Goal: Task Accomplishment & Management: Use online tool/utility

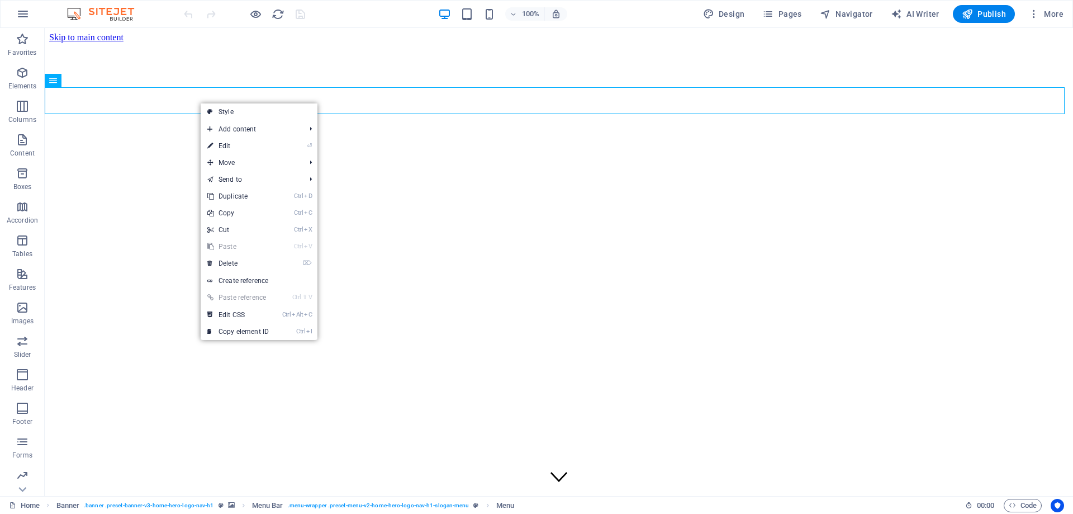
click at [221, 111] on link "Style" at bounding box center [259, 111] width 117 height 17
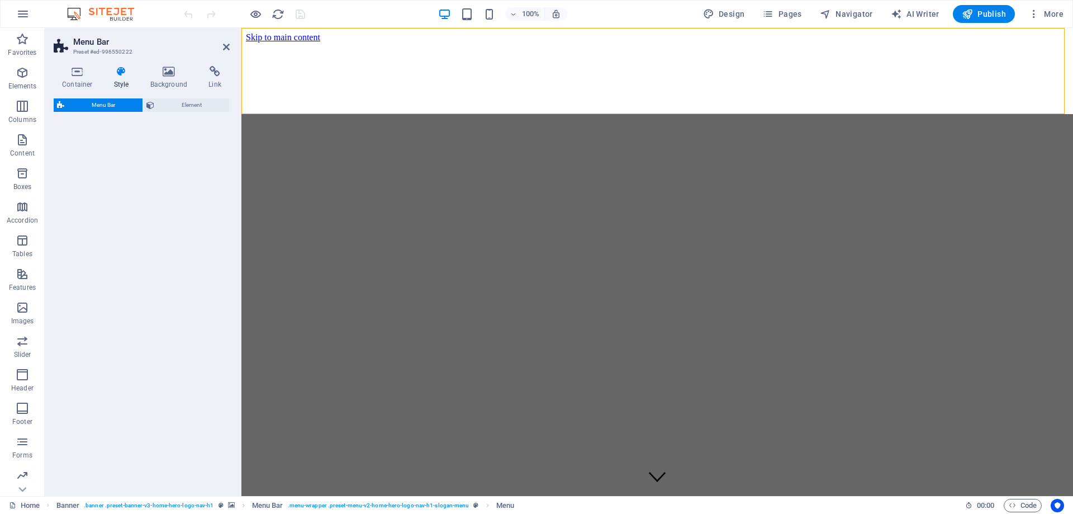
select select "rem"
select select "preset-menu-v2-home-hero-logo-nav-h1-slogan-menu"
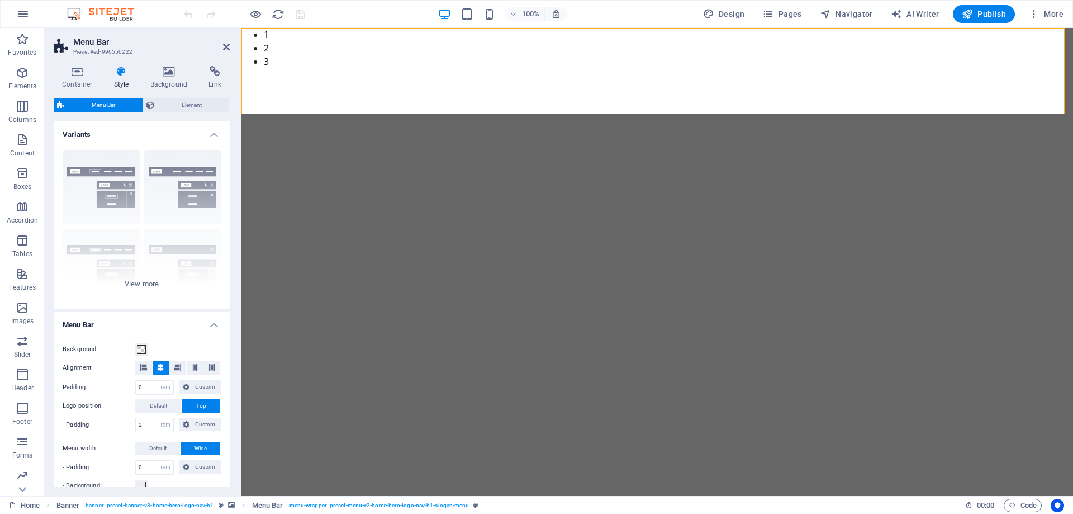
click at [143, 282] on div "Border Centered Default Fixed Loki Trigger Wide XXL" at bounding box center [142, 225] width 176 height 168
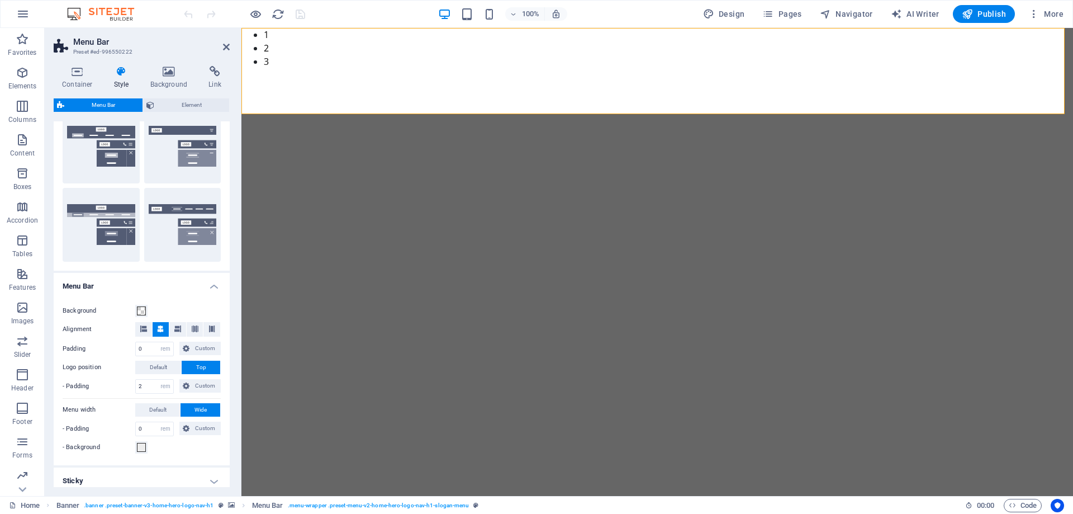
scroll to position [224, 0]
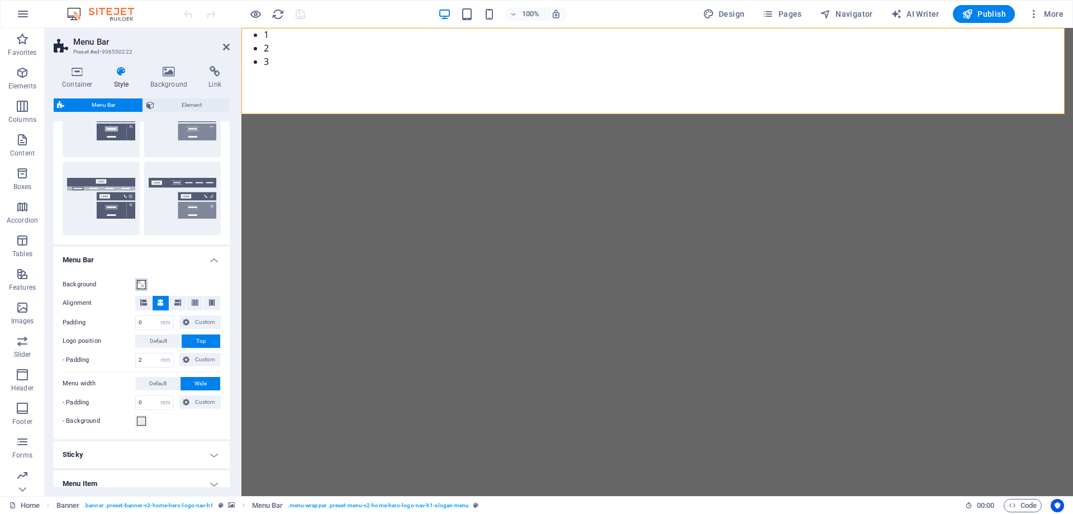
click at [142, 286] on span at bounding box center [141, 284] width 9 height 9
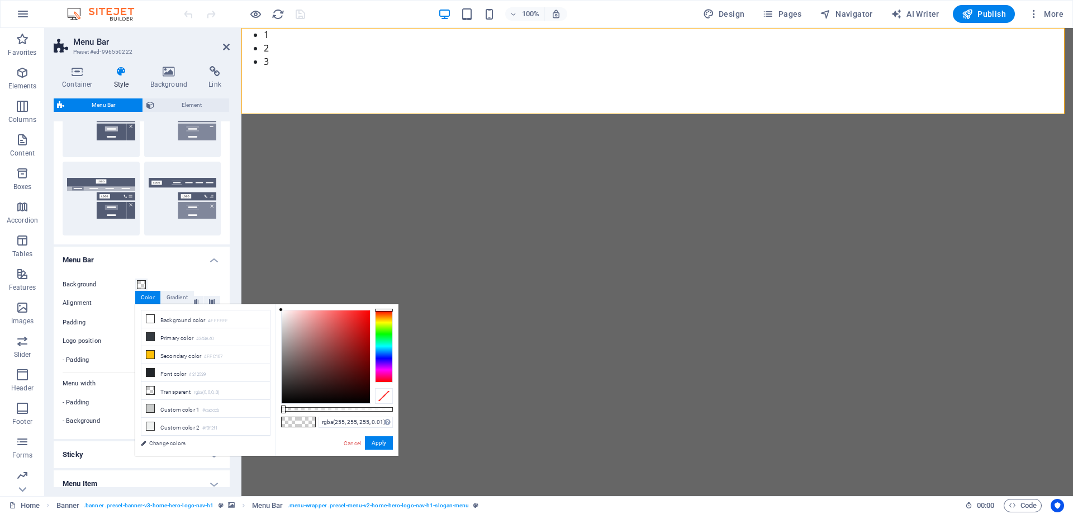
click at [153, 387] on icon at bounding box center [150, 390] width 8 height 8
type input "rgba(0, 0, 0, 0)"
click at [384, 444] on button "Apply" at bounding box center [379, 442] width 28 height 13
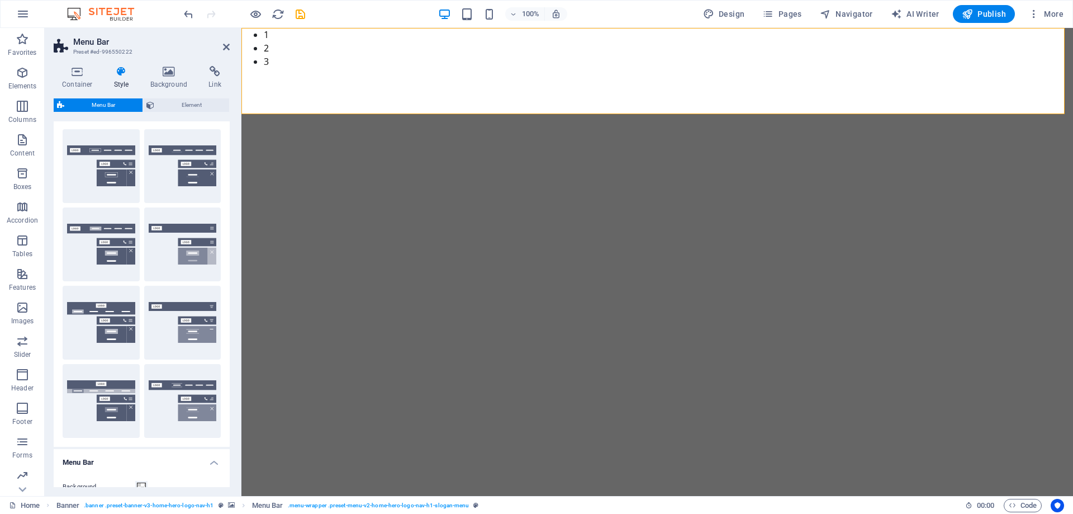
scroll to position [0, 0]
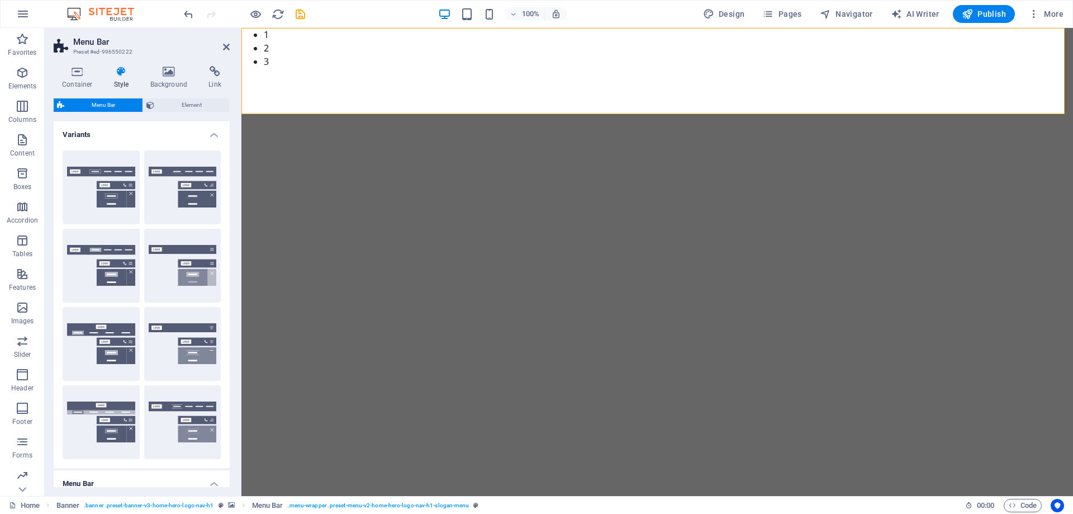
click at [178, 108] on span "Element" at bounding box center [192, 104] width 68 height 13
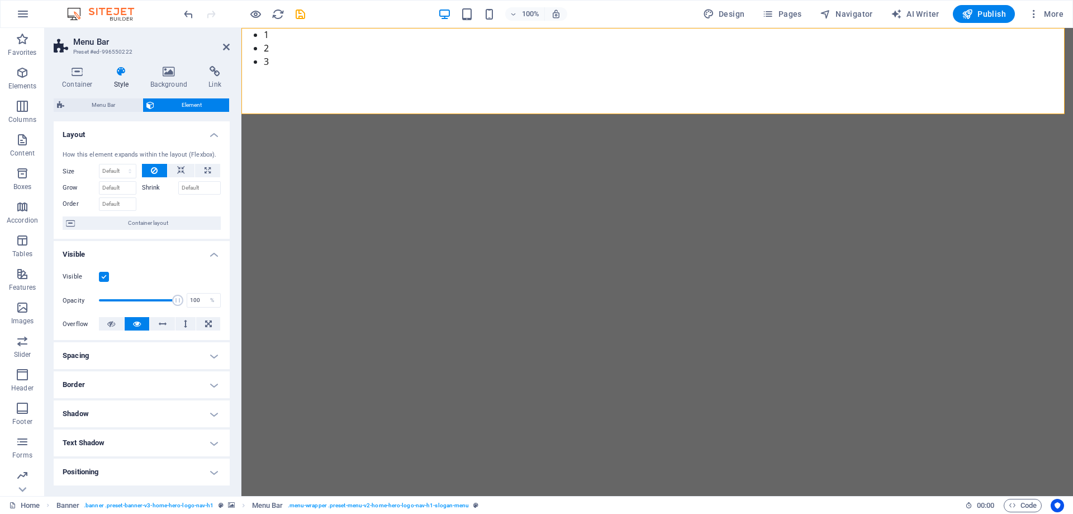
click at [175, 76] on icon at bounding box center [169, 71] width 54 height 11
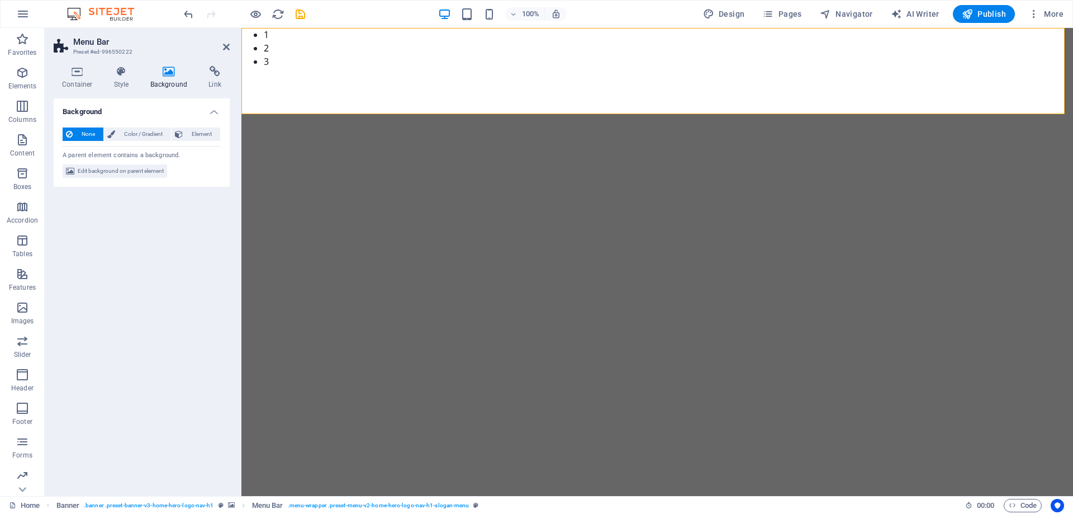
click at [75, 72] on icon at bounding box center [77, 71] width 47 height 11
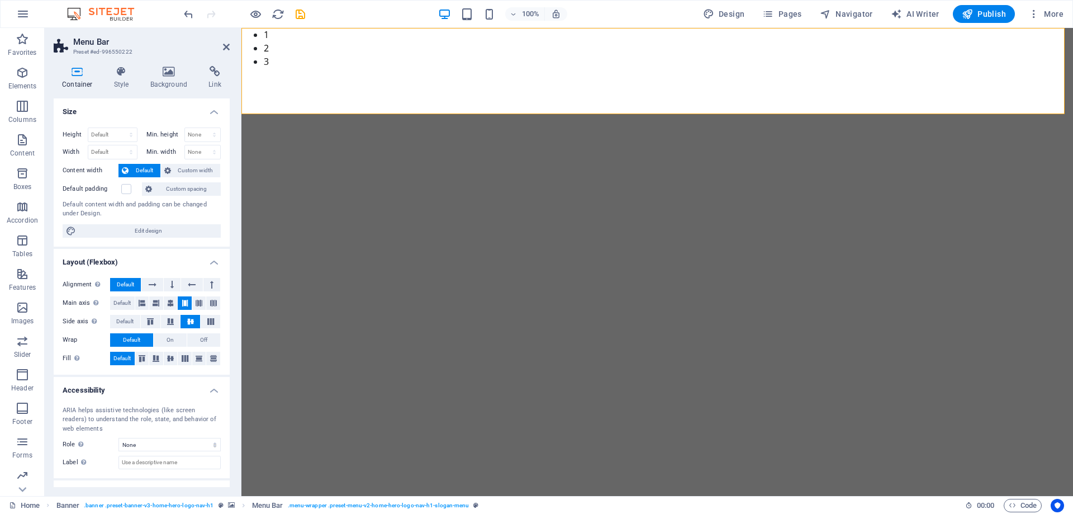
click at [121, 75] on icon at bounding box center [122, 71] width 32 height 11
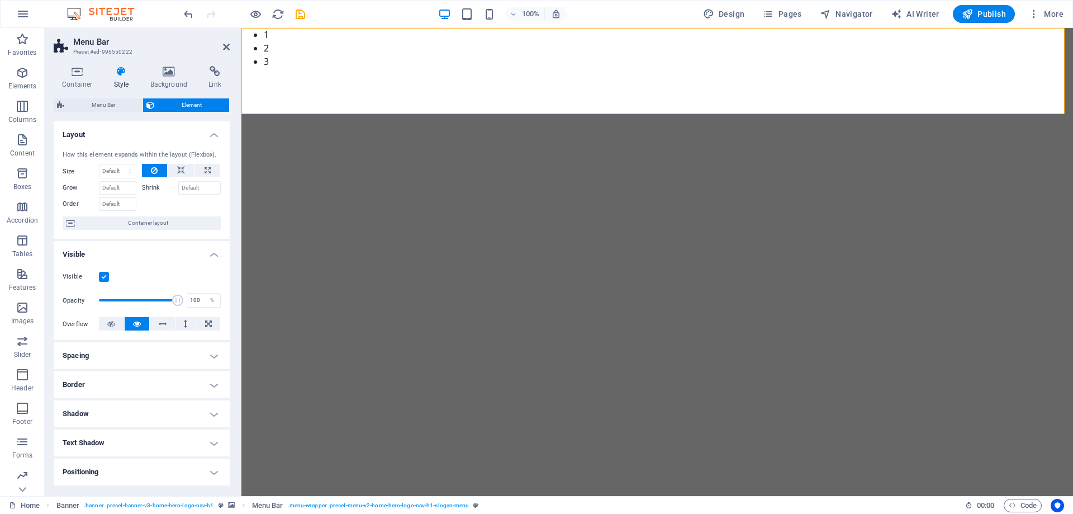
click at [98, 107] on span "Menu Bar" at bounding box center [104, 104] width 72 height 13
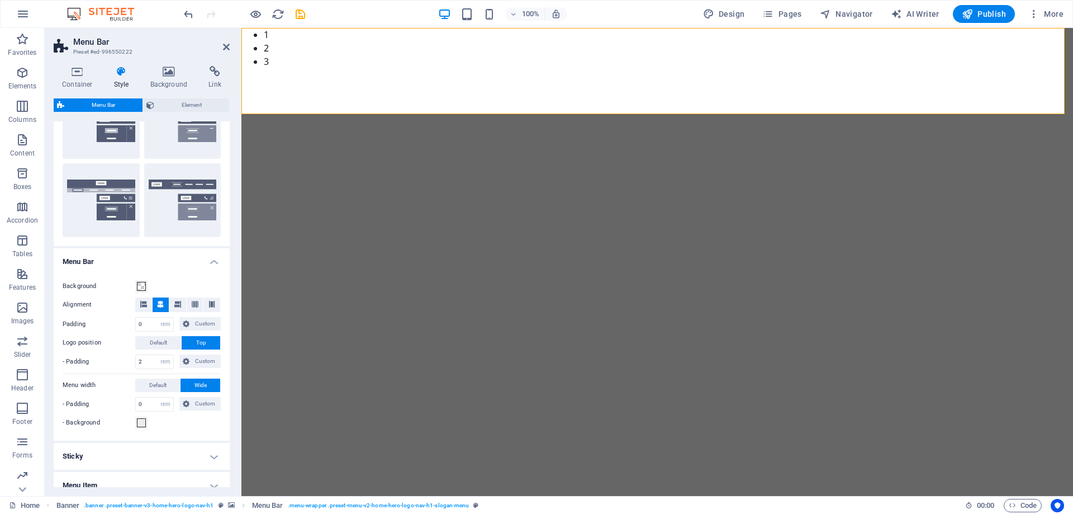
scroll to position [224, 0]
click at [155, 202] on button "XXL" at bounding box center [182, 198] width 77 height 74
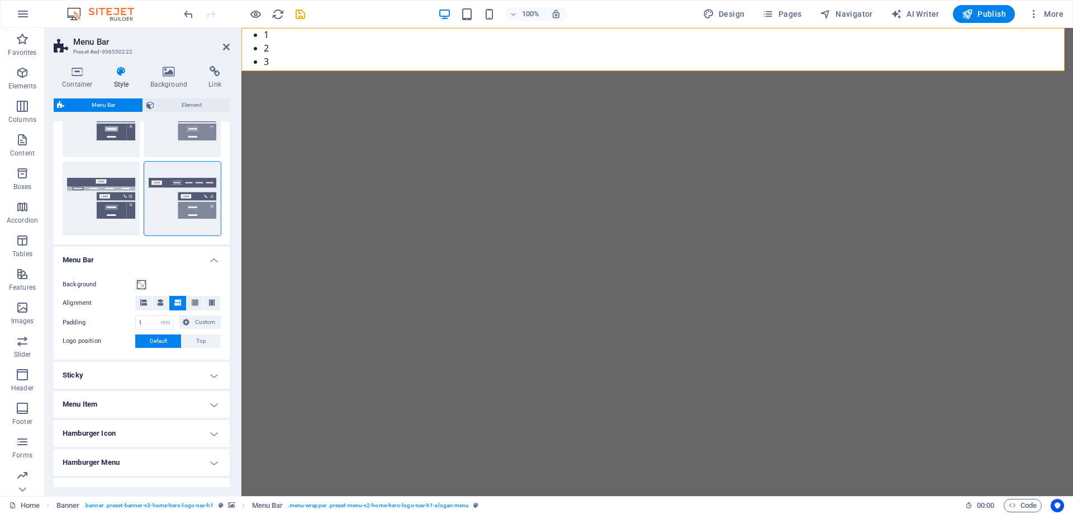
click at [104, 198] on button "Wide" at bounding box center [101, 198] width 77 height 74
type input "0"
type input "2"
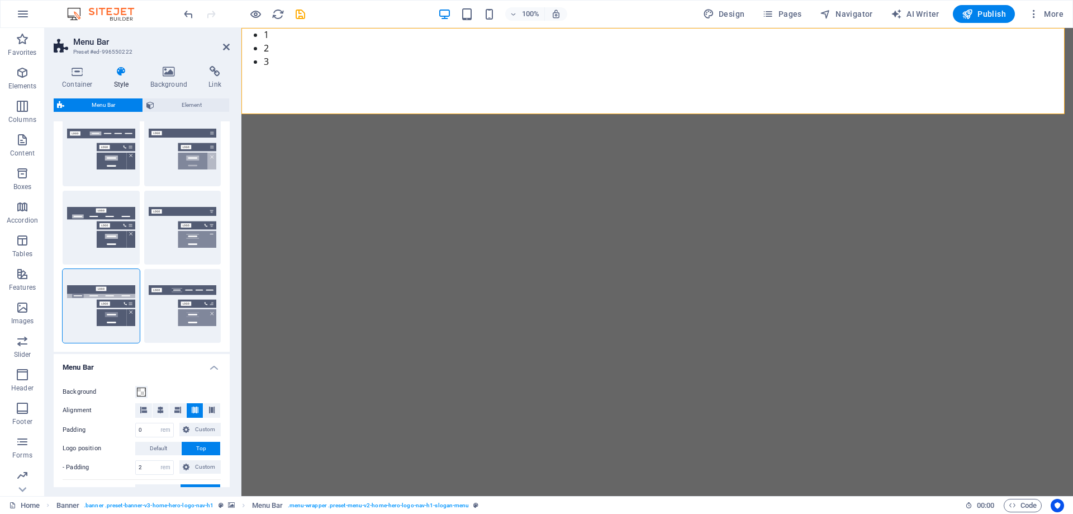
scroll to position [0, 0]
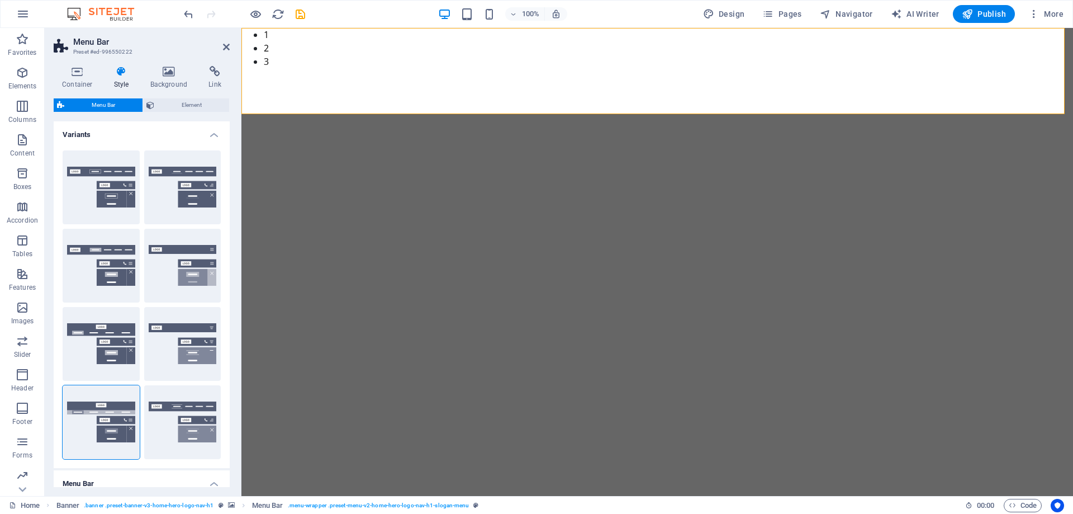
click at [170, 421] on button "XXL" at bounding box center [182, 422] width 77 height 74
type input "1"
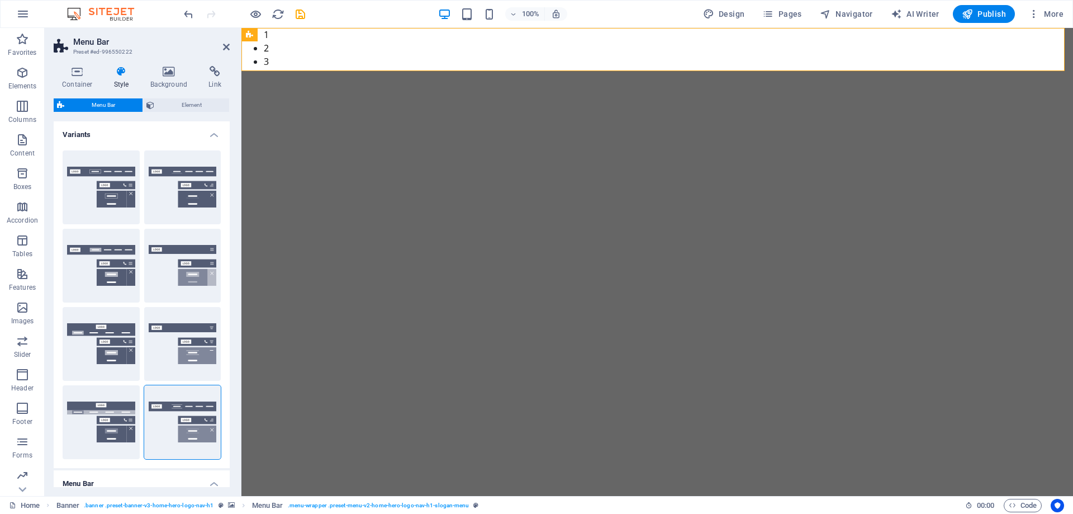
click at [193, 325] on button "Trigger" at bounding box center [182, 344] width 77 height 74
click at [174, 257] on button "Fixed" at bounding box center [182, 266] width 77 height 74
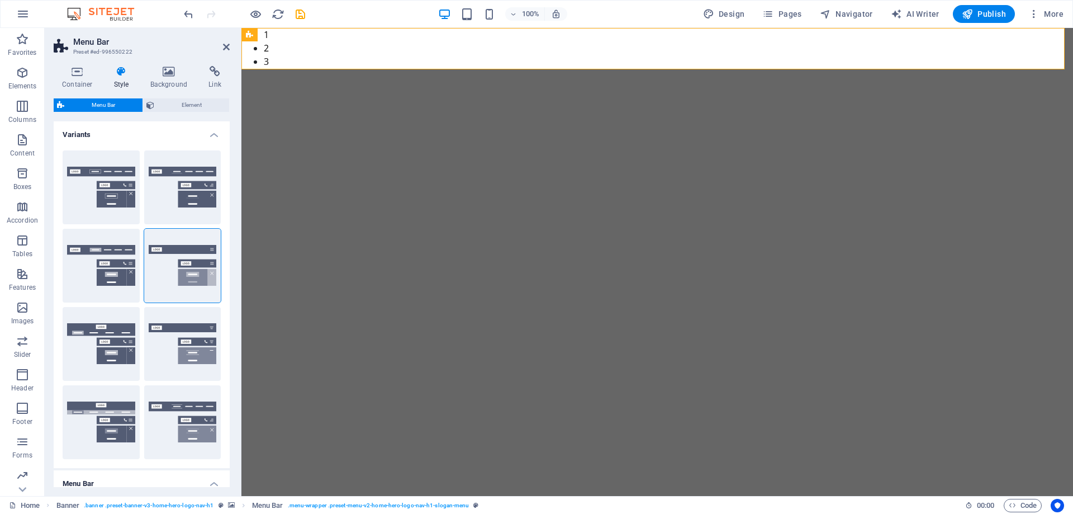
click at [991, 15] on span "Publish" at bounding box center [984, 13] width 44 height 11
checkbox input "false"
